Goal: Task Accomplishment & Management: Manage account settings

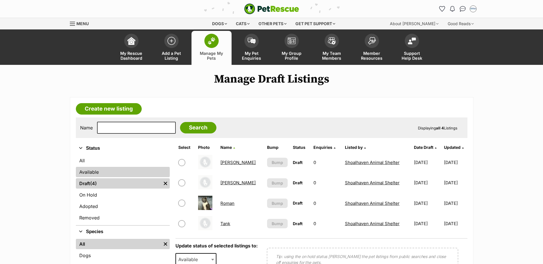
click at [100, 168] on link "Available" at bounding box center [123, 172] width 94 height 10
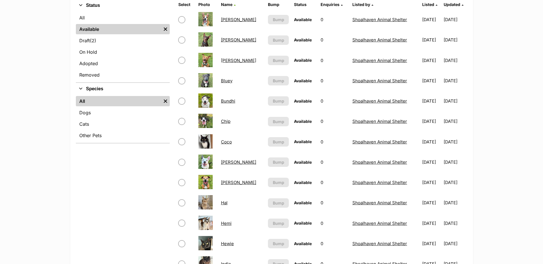
scroll to position [29, 0]
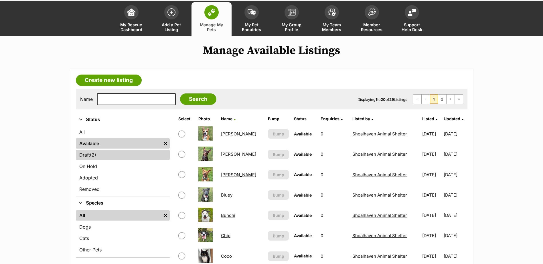
click at [95, 156] on span "(2)" at bounding box center [93, 155] width 6 height 7
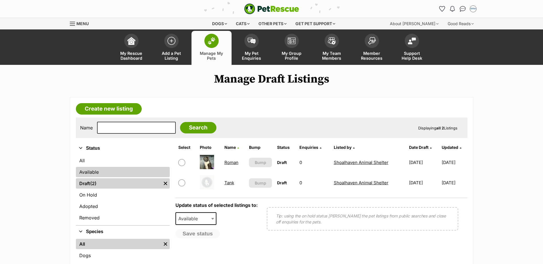
click at [93, 172] on link "Available" at bounding box center [123, 172] width 94 height 10
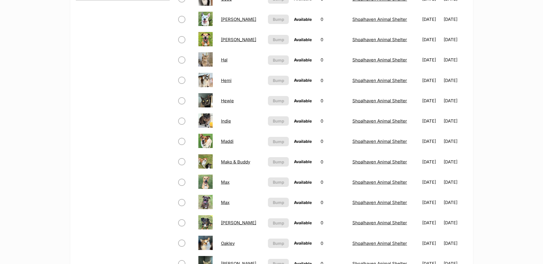
scroll to position [315, 0]
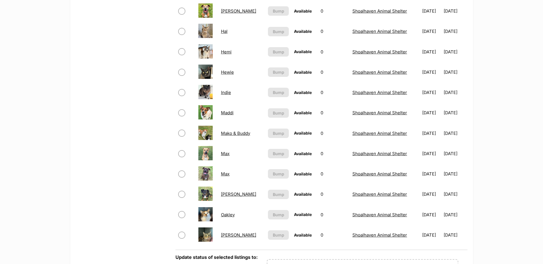
click at [229, 234] on link "Owen" at bounding box center [238, 235] width 35 height 5
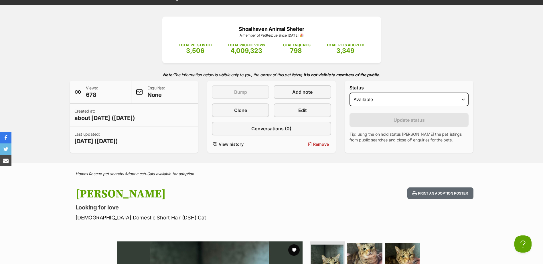
scroll to position [57, 0]
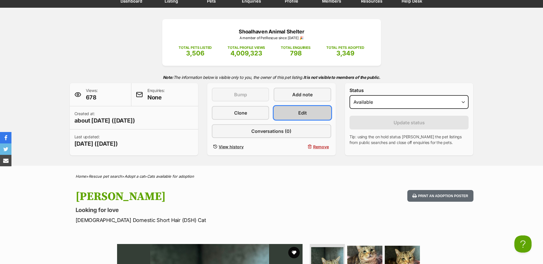
click at [312, 109] on link "Edit" at bounding box center [301, 113] width 57 height 14
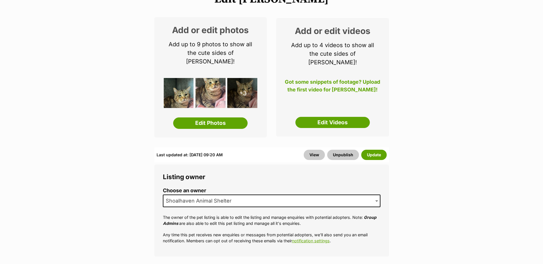
scroll to position [86, 0]
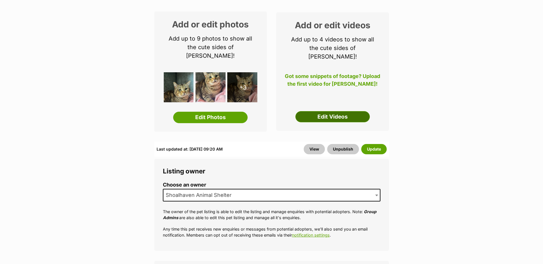
click at [357, 111] on link "Edit Videos" at bounding box center [332, 116] width 74 height 11
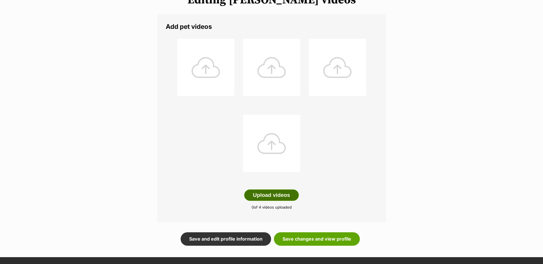
scroll to position [143, 0]
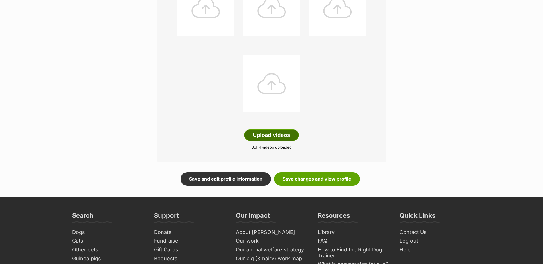
click at [285, 132] on button "Upload videos" at bounding box center [271, 135] width 55 height 11
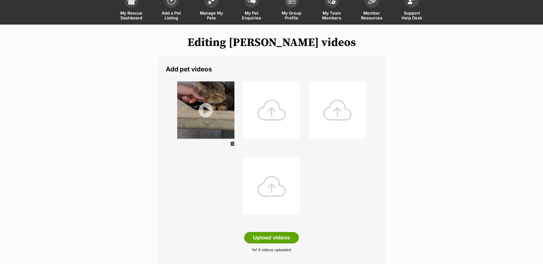
scroll to position [29, 0]
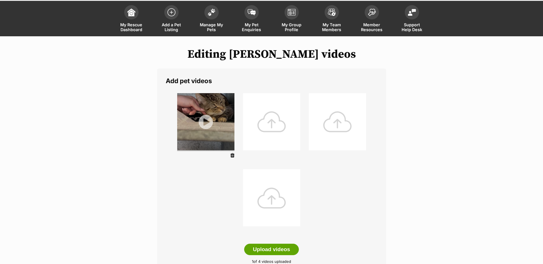
click at [211, 121] on img at bounding box center [205, 121] width 57 height 57
click at [205, 126] on img at bounding box center [205, 121] width 57 height 57
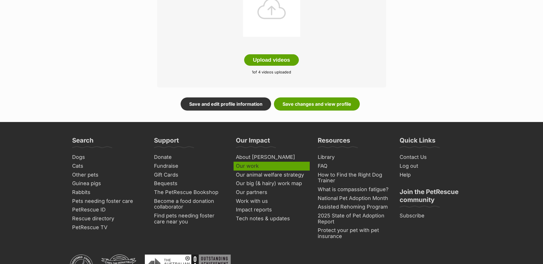
scroll to position [229, 0]
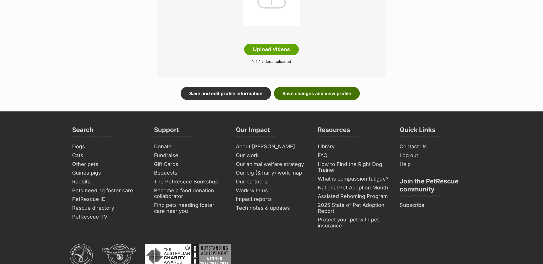
click at [306, 91] on link "Save changes and view profile" at bounding box center [317, 93] width 86 height 13
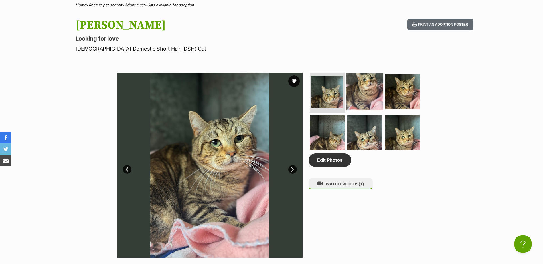
click at [369, 91] on img at bounding box center [364, 91] width 37 height 37
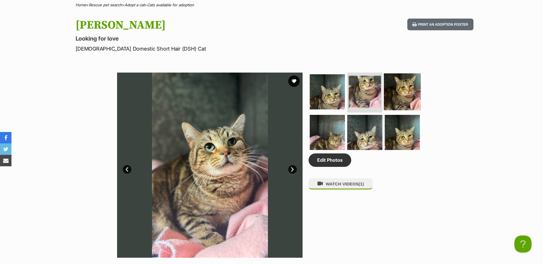
click at [400, 94] on img at bounding box center [402, 91] width 37 height 37
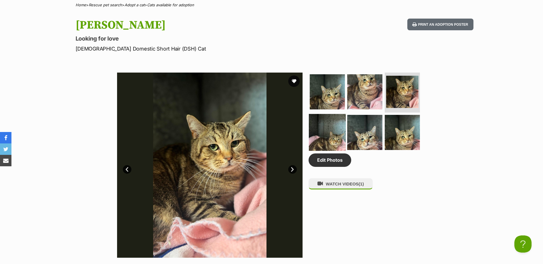
click at [335, 132] on img at bounding box center [327, 132] width 37 height 37
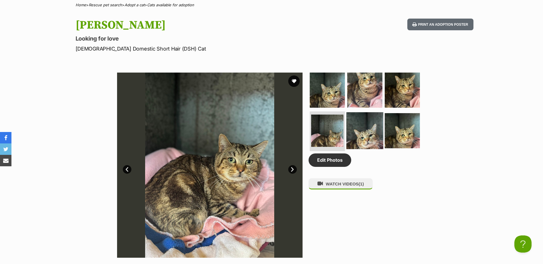
click at [369, 133] on img at bounding box center [364, 130] width 37 height 37
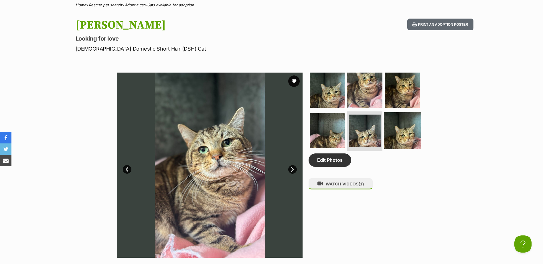
click at [410, 136] on img at bounding box center [402, 130] width 37 height 37
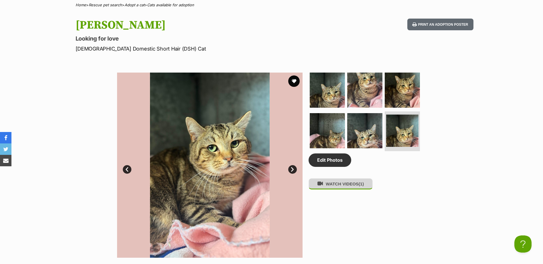
click at [351, 185] on button "WATCH VIDEOS (1)" at bounding box center [340, 183] width 64 height 11
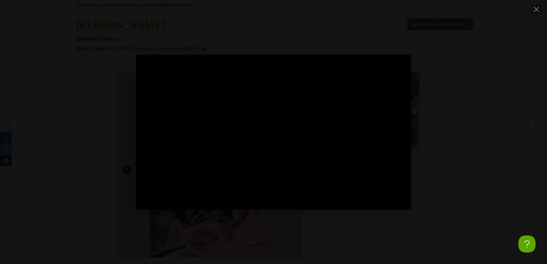
type input "100"
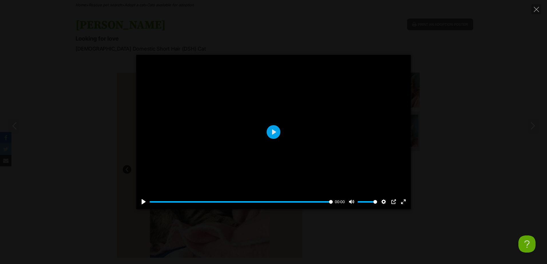
click at [516, 53] on div "Pause Play % buffered 00:00 00:00 Unmute Mute Disable captions Enable captions …" at bounding box center [273, 132] width 547 height 264
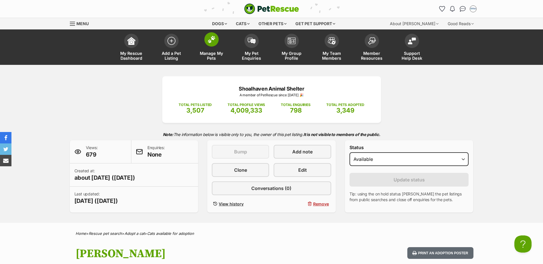
click at [213, 40] on img at bounding box center [211, 39] width 8 height 7
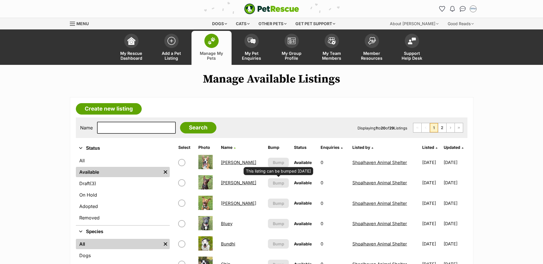
scroll to position [29, 0]
